Goal: Task Accomplishment & Management: Use online tool/utility

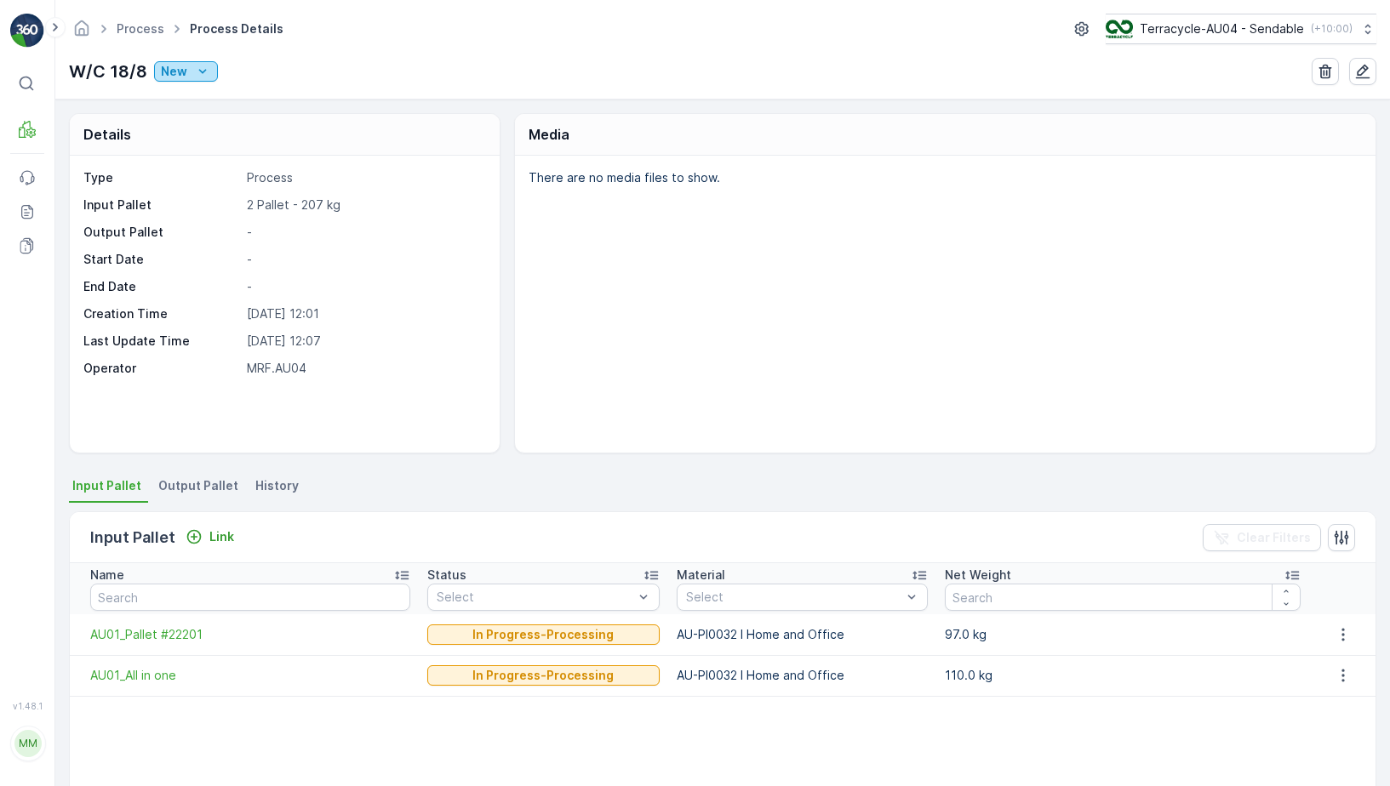
click at [185, 68] on div "New" at bounding box center [186, 71] width 50 height 17
click at [203, 119] on div "Ready" at bounding box center [254, 121] width 197 height 24
click at [199, 71] on icon "New" at bounding box center [203, 71] width 8 height 4
click at [223, 149] on span "In progress" at bounding box center [195, 144] width 64 height 17
click at [217, 526] on div "Input Pallet Link" at bounding box center [165, 538] width 151 height 24
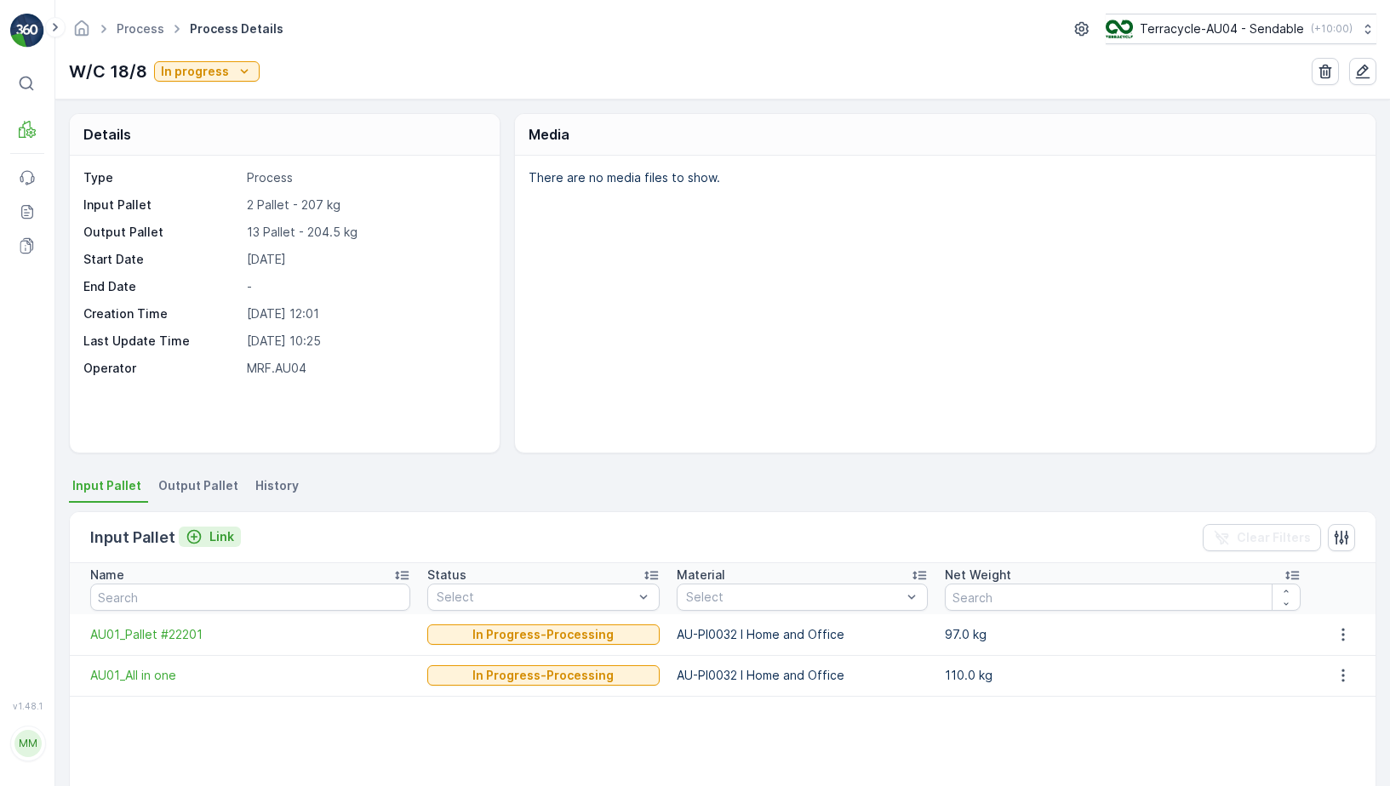
click at [216, 536] on p "Link" at bounding box center [221, 536] width 25 height 17
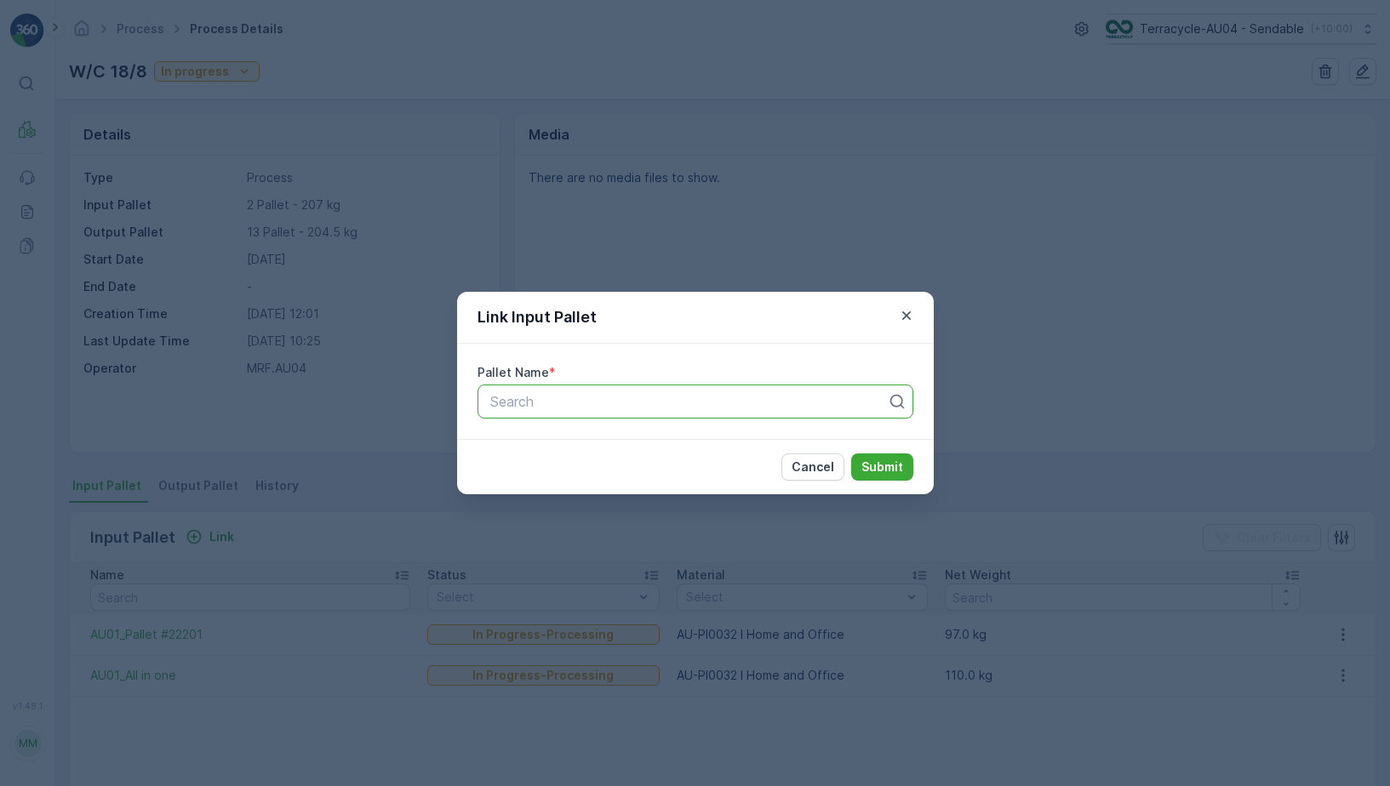
click at [543, 397] on div at bounding box center [688, 401] width 400 height 15
paste input "AU01_Pallet #17030 Fabrics shoes"
type input "AU01_Pallet #17030 Fabrics shoes"
click at [668, 438] on span "AU01_Pallet #17030 Fabrics shoes" at bounding box center [598, 443] width 220 height 15
click at [902, 471] on button "Submit" at bounding box center [882, 467] width 62 height 27
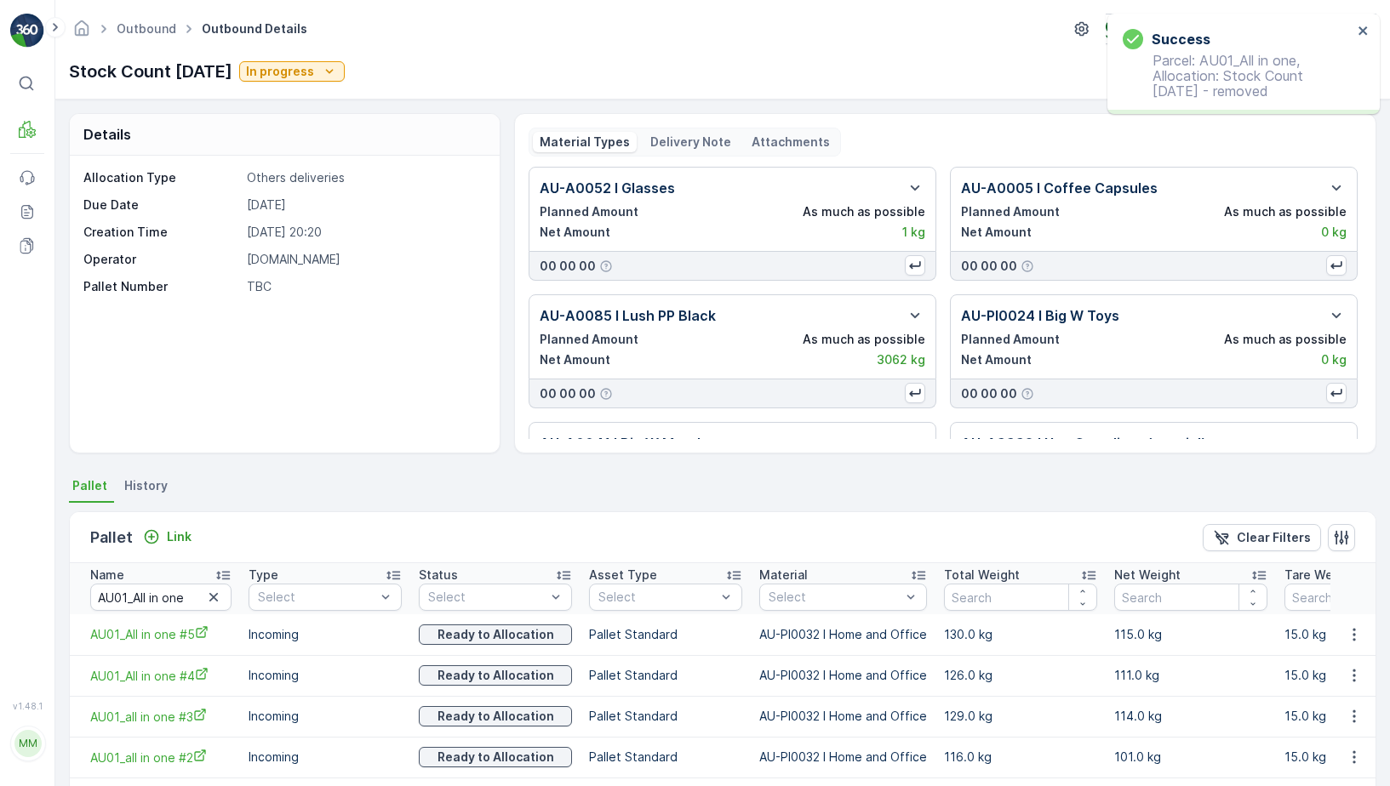
scroll to position [107, 0]
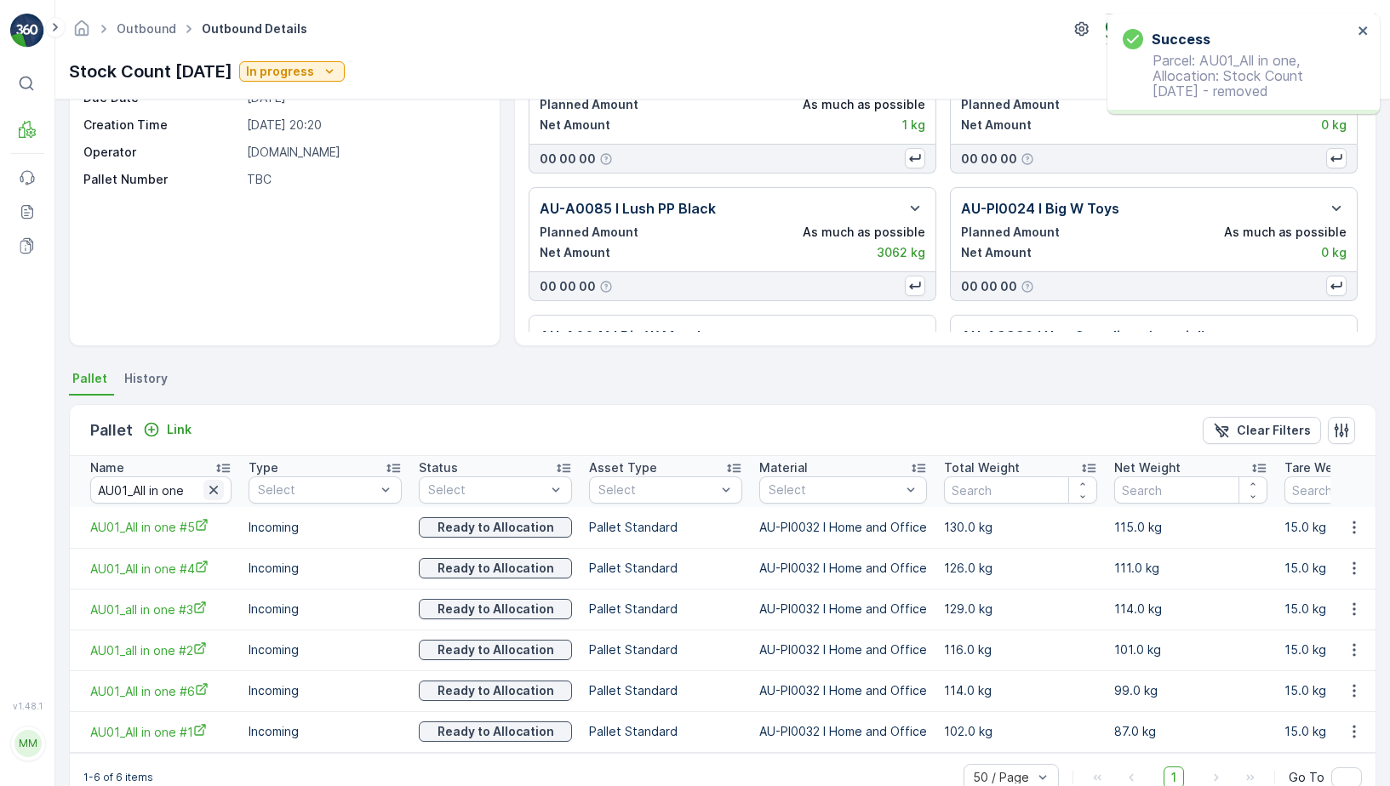
click at [214, 488] on icon "button" at bounding box center [213, 490] width 17 height 17
click at [180, 488] on input "text" at bounding box center [160, 490] width 141 height 27
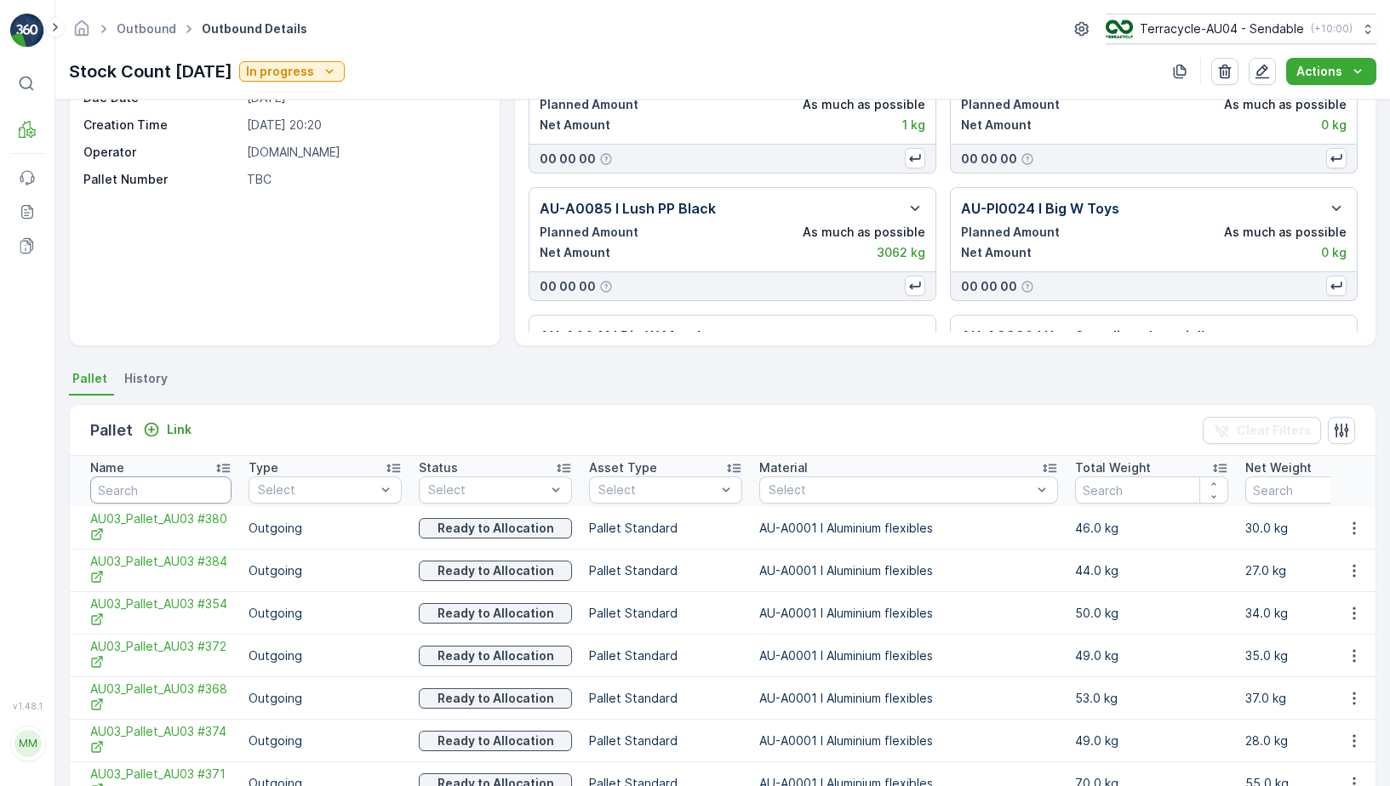
click at [167, 482] on input "text" at bounding box center [160, 490] width 141 height 27
type input "17030"
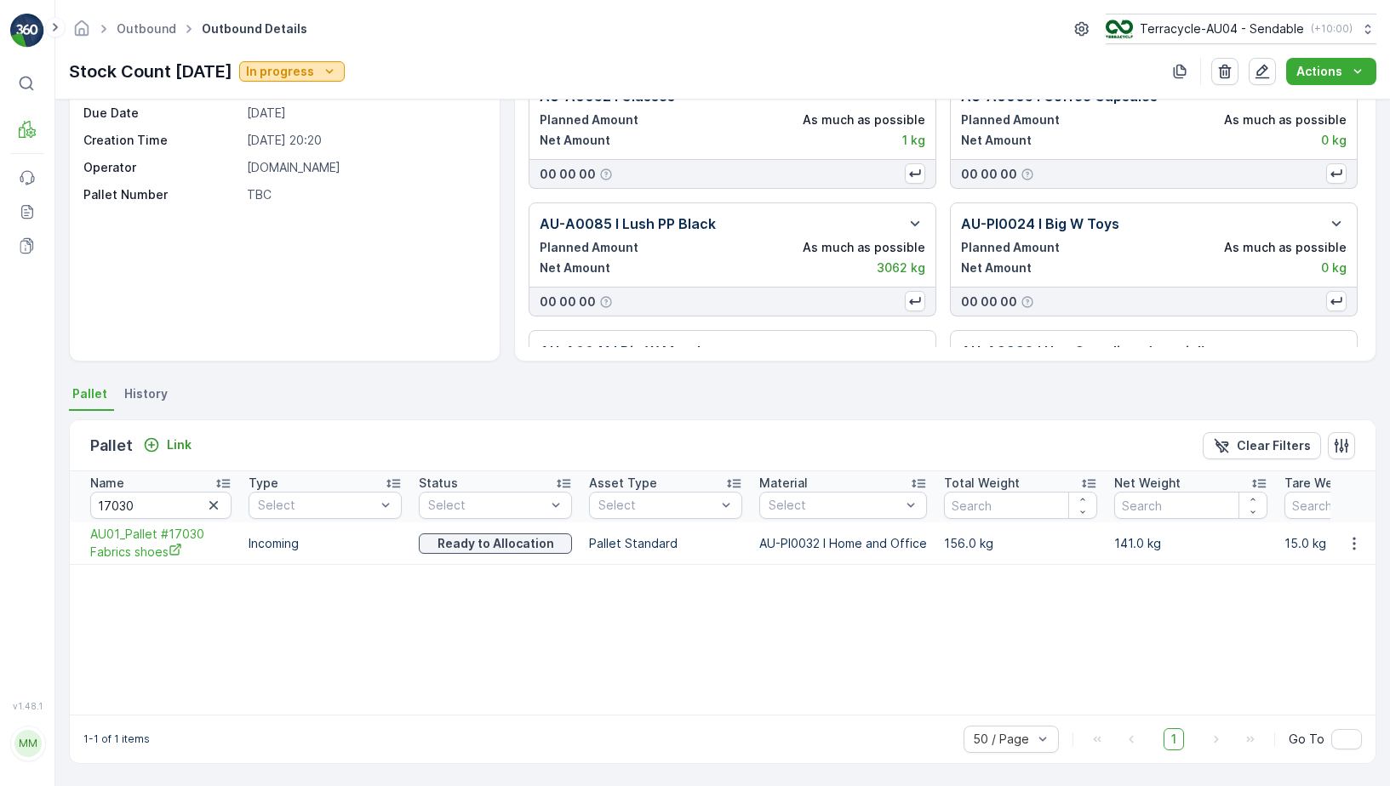
scroll to position [92, 0]
click at [1356, 545] on icon "button" at bounding box center [1353, 543] width 17 height 17
click at [180, 575] on div "Name 17030 Type Select Status Select Asset Type Select Material Select Total We…" at bounding box center [722, 592] width 1305 height 243
drag, startPoint x: 83, startPoint y: 534, endPoint x: 166, endPoint y: 552, distance: 84.6
click at [166, 552] on td "AU01_Pallet #17030 Fabrics shoes" at bounding box center [155, 543] width 170 height 43
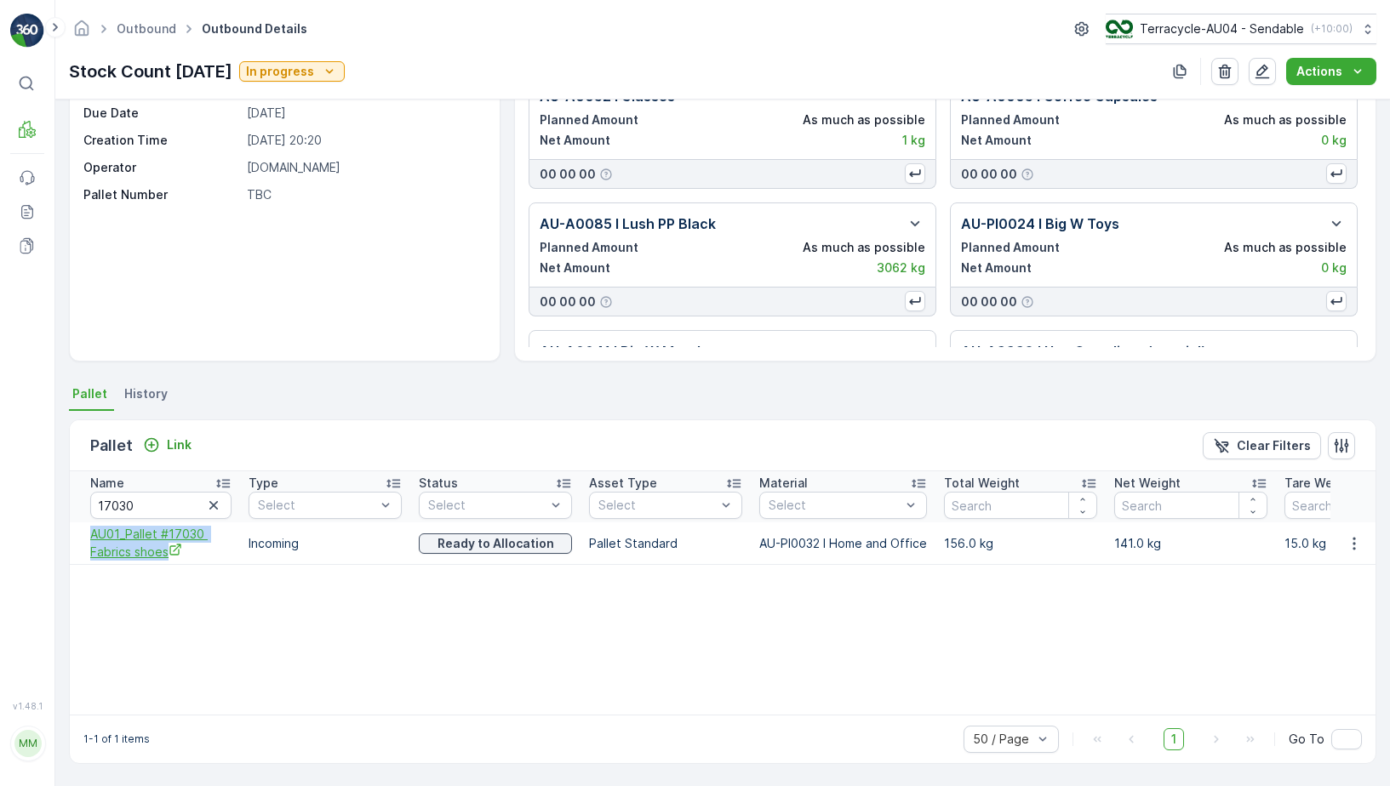
copy span "AU01_Pallet #17030 Fabrics shoes"
click at [1352, 539] on icon "button" at bounding box center [1353, 543] width 17 height 17
click at [1315, 599] on span "Unlink Pallet" at bounding box center [1318, 600] width 69 height 17
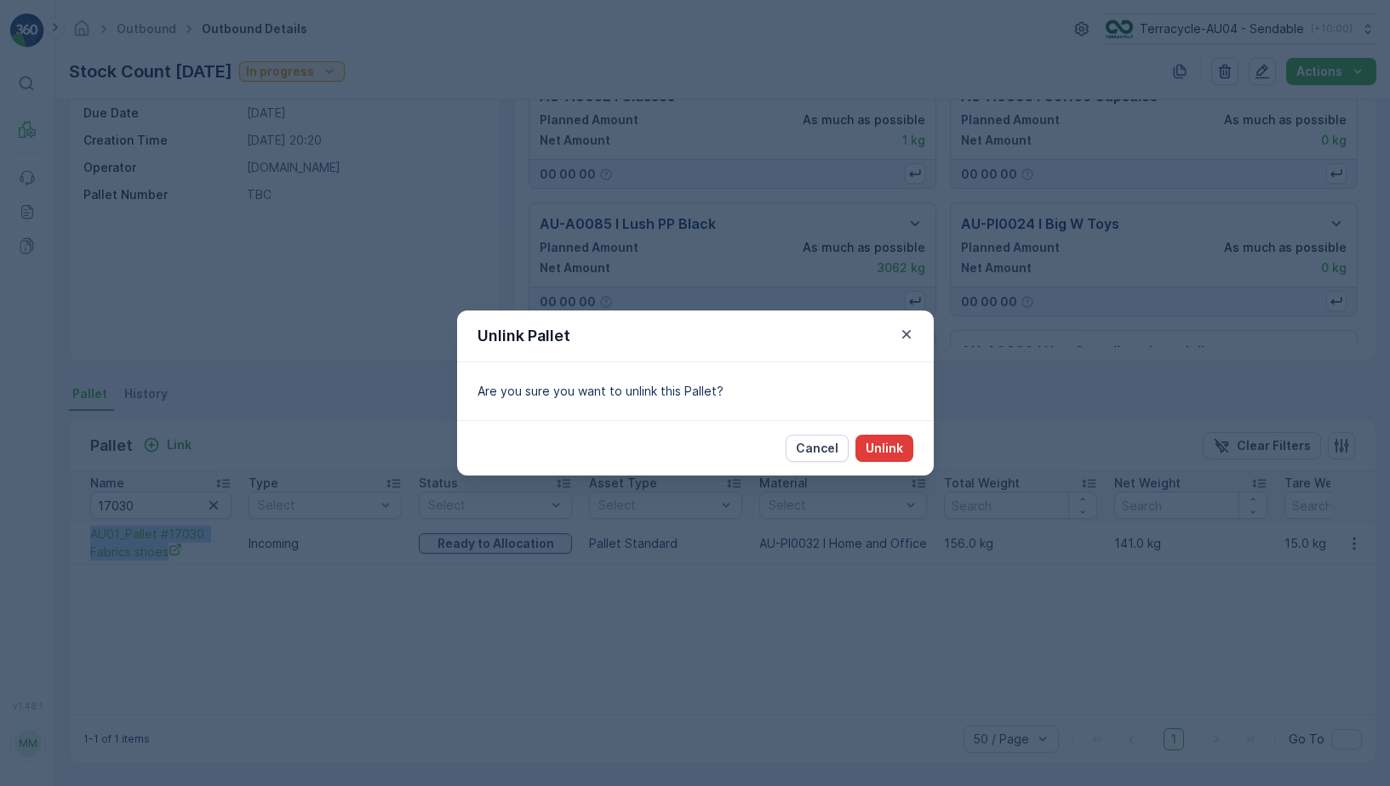
click at [880, 443] on p "Unlink" at bounding box center [883, 448] width 37 height 17
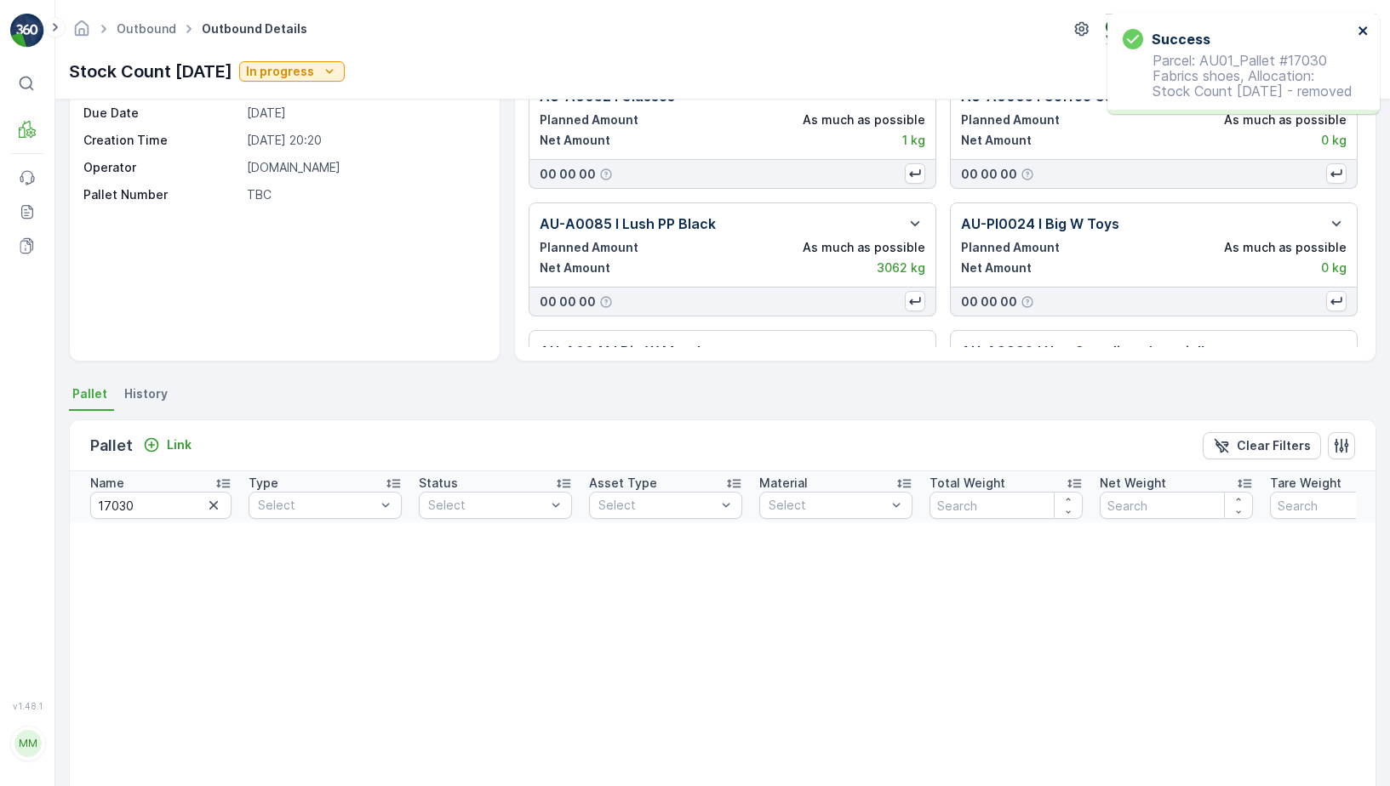
click at [1362, 33] on icon "close" at bounding box center [1363, 31] width 12 height 14
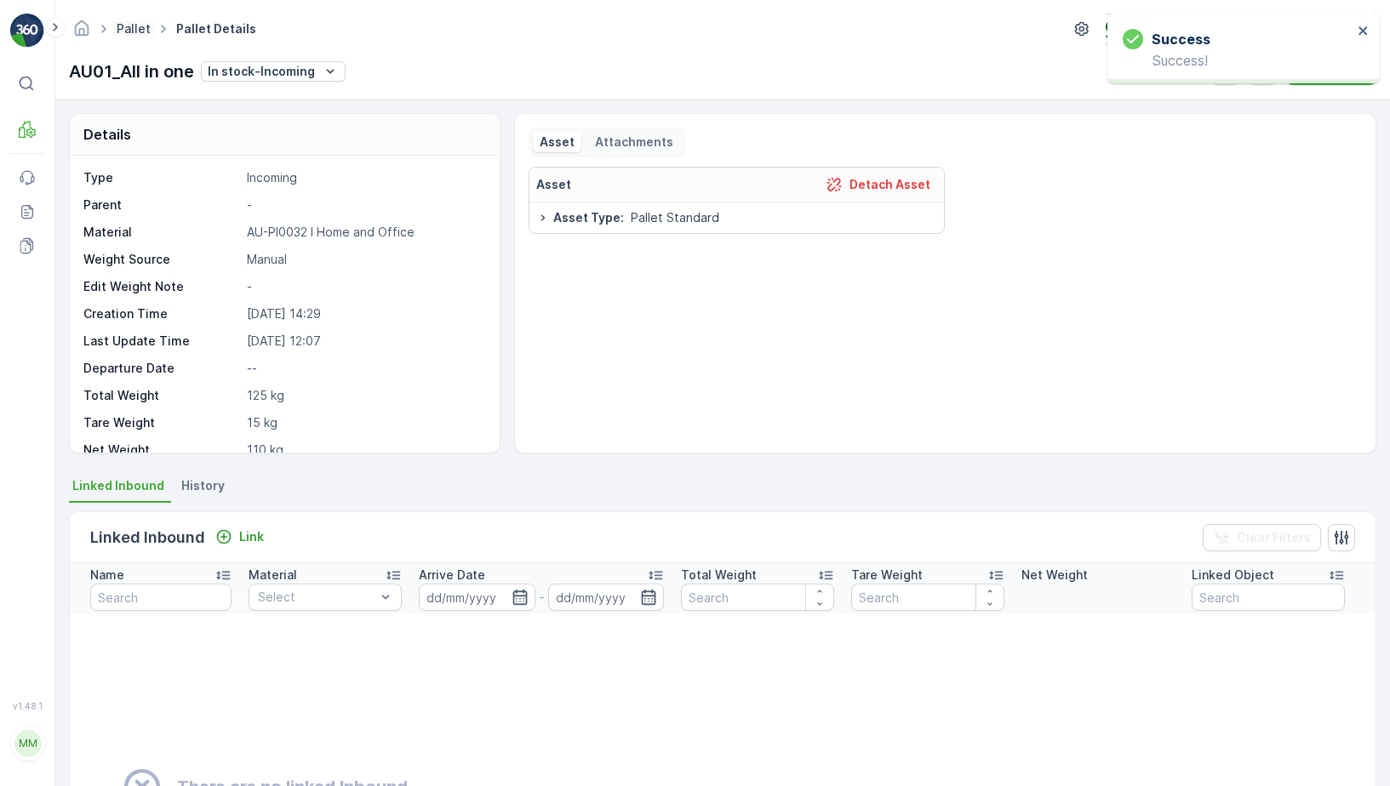
click at [128, 30] on link "Pallet" at bounding box center [134, 28] width 34 height 14
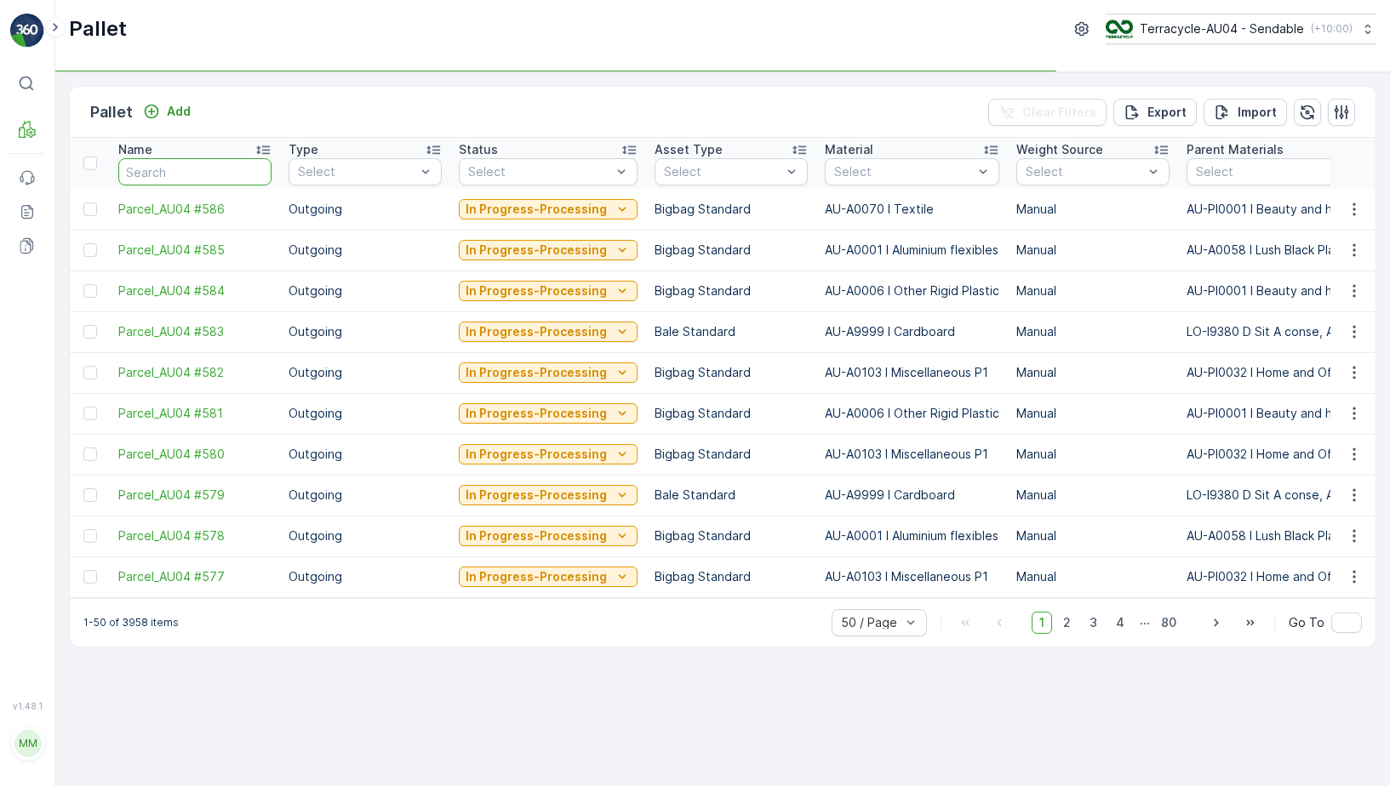
click at [181, 168] on input "text" at bounding box center [194, 171] width 153 height 27
paste input "AU01_Pallet #17030 Fabrics shoes"
type input "AU01_Pallet #17030 Fabrics shoes"
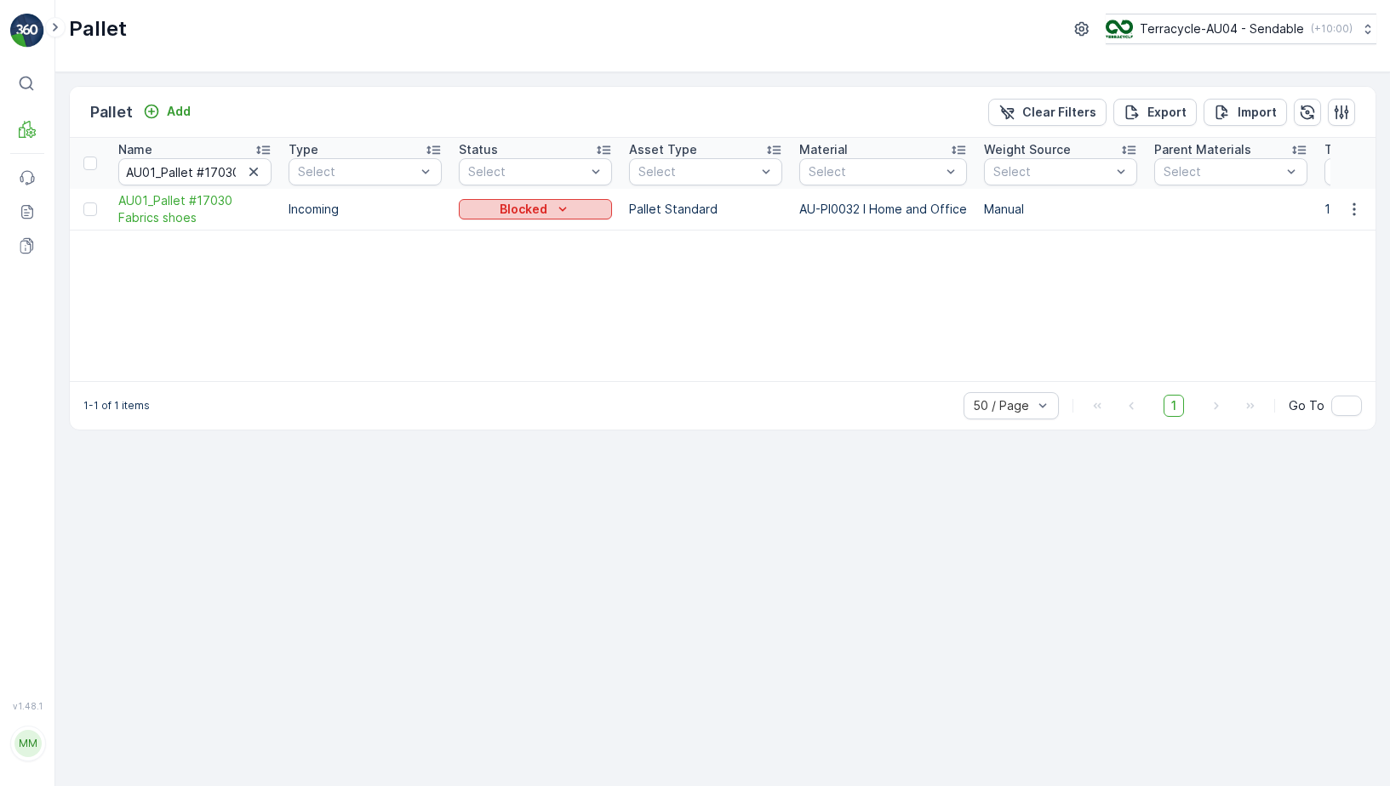
click at [536, 205] on p "Blocked" at bounding box center [523, 209] width 48 height 17
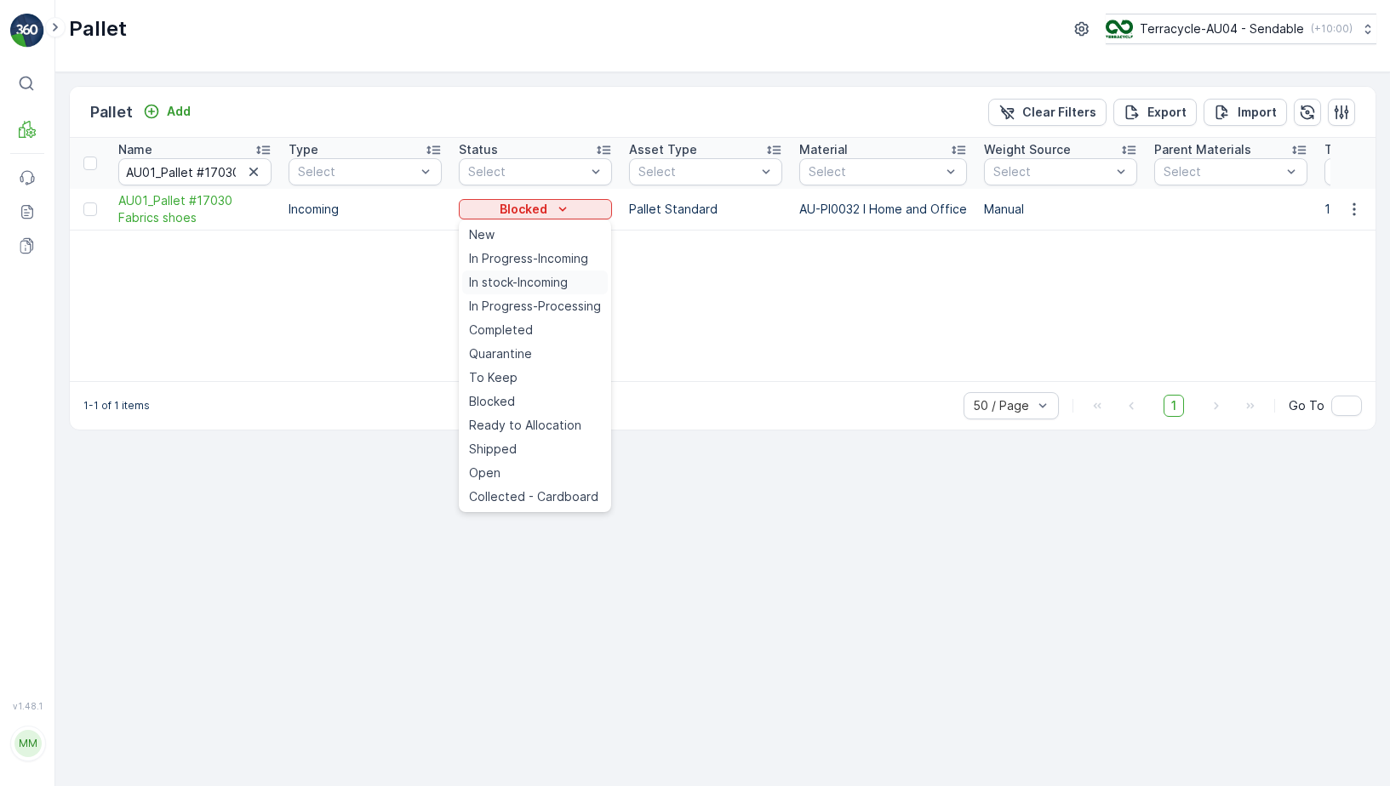
click at [545, 279] on span "In stock-Incoming" at bounding box center [518, 282] width 99 height 17
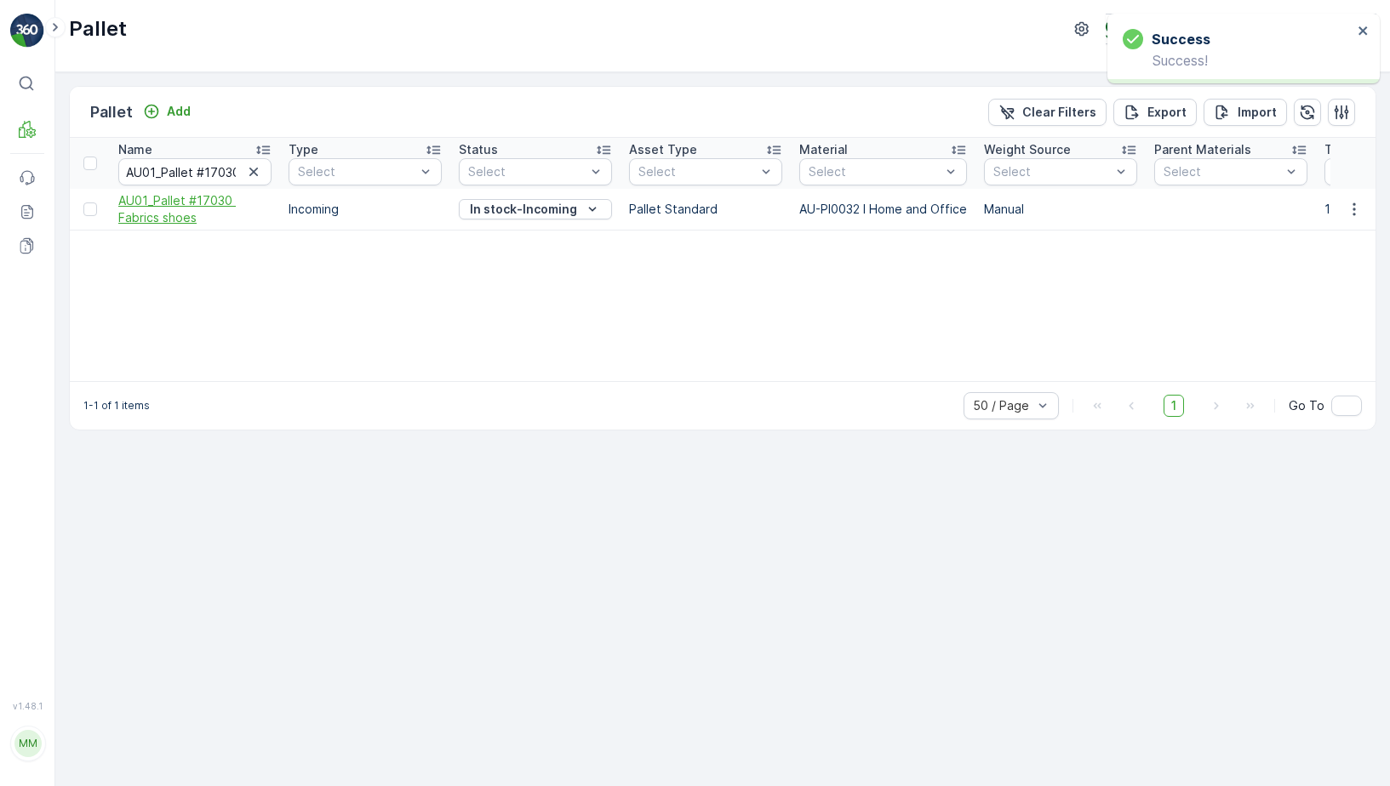
drag, startPoint x: 114, startPoint y: 194, endPoint x: 206, endPoint y: 217, distance: 94.7
click at [207, 219] on td "AU01_Pallet #17030 Fabrics shoes" at bounding box center [195, 210] width 170 height 42
copy span "AU01_Pallet #17030 Fabrics shoes"
click at [503, 218] on button "In stock-Incoming" at bounding box center [535, 209] width 153 height 20
